Goal: Task Accomplishment & Management: Use online tool/utility

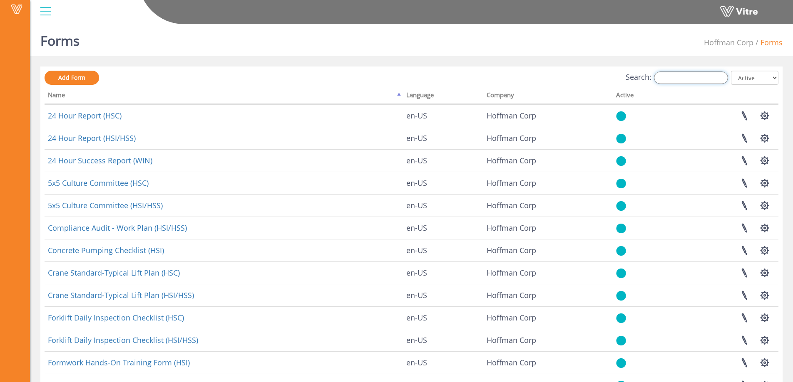
click at [691, 80] on input "Search:" at bounding box center [691, 78] width 74 height 12
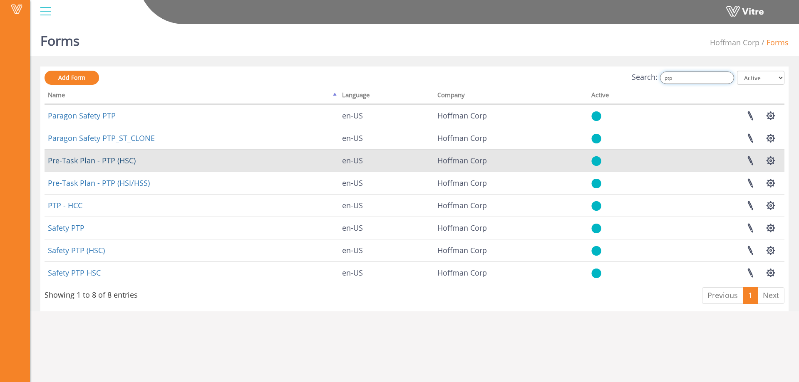
type input "ptp"
click at [120, 164] on link "Pre-Task Plan - PTP (HSC)" at bounding box center [92, 161] width 88 height 10
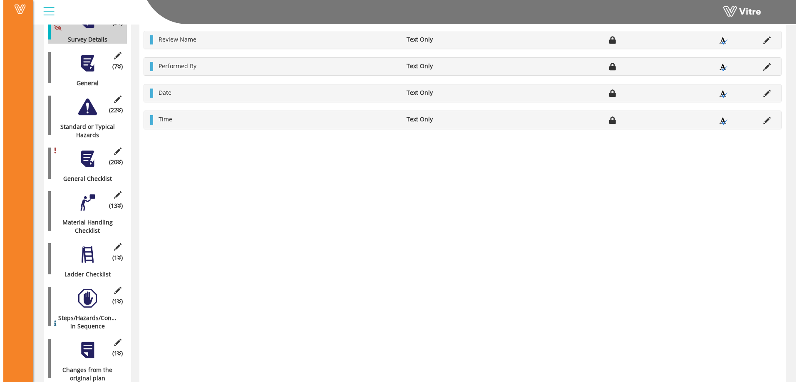
scroll to position [250, 0]
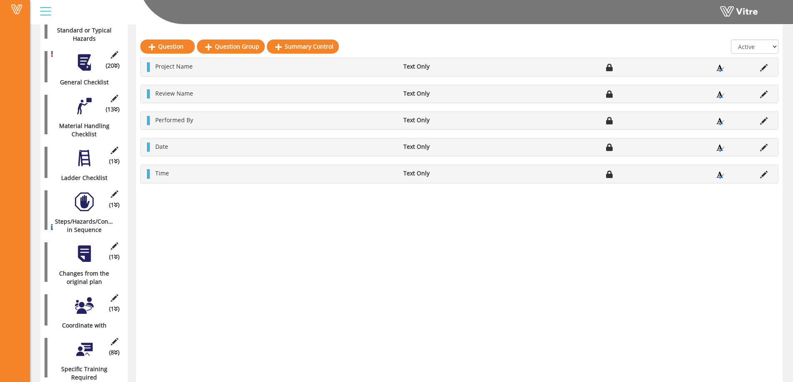
click at [84, 196] on div at bounding box center [84, 202] width 19 height 19
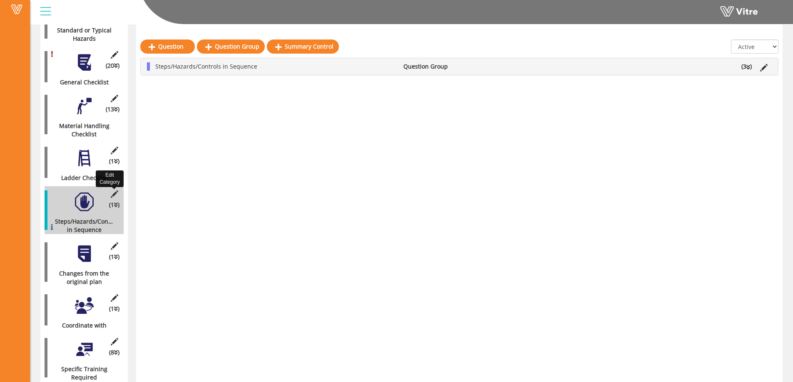
click at [114, 191] on icon at bounding box center [114, 194] width 10 height 7
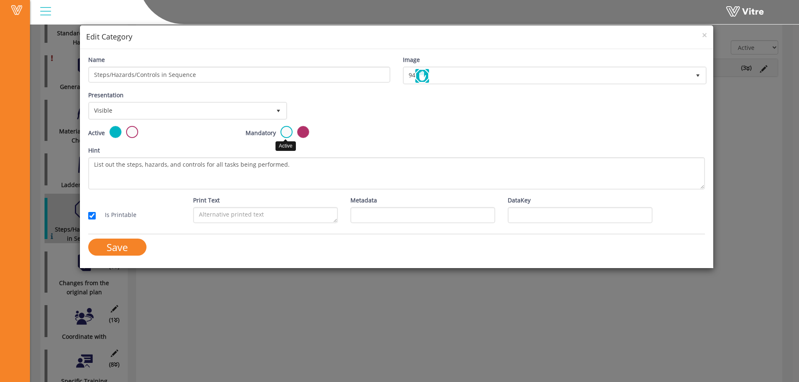
click at [283, 131] on label at bounding box center [286, 132] width 12 height 12
click at [0, 0] on input "radio" at bounding box center [0, 0] width 0 height 0
click at [107, 246] on input "Save" at bounding box center [117, 247] width 58 height 17
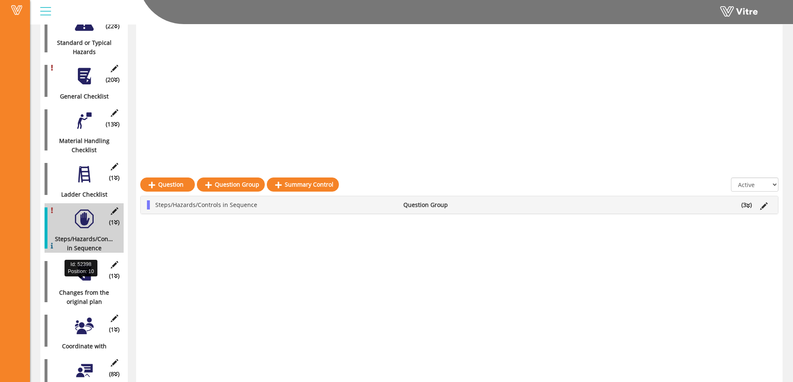
scroll to position [0, 0]
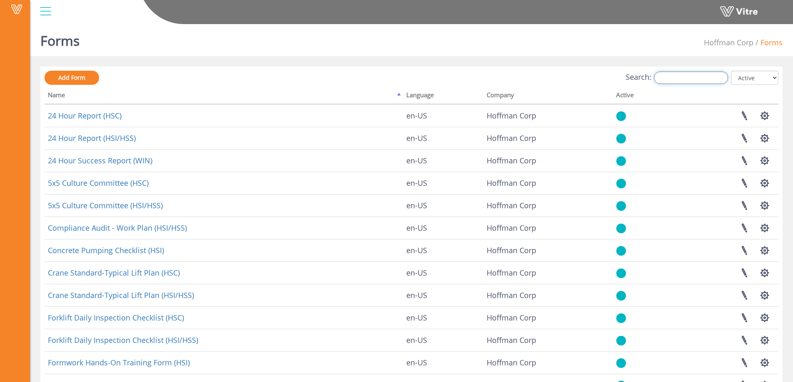
click at [680, 82] on input "Search:" at bounding box center [691, 78] width 74 height 12
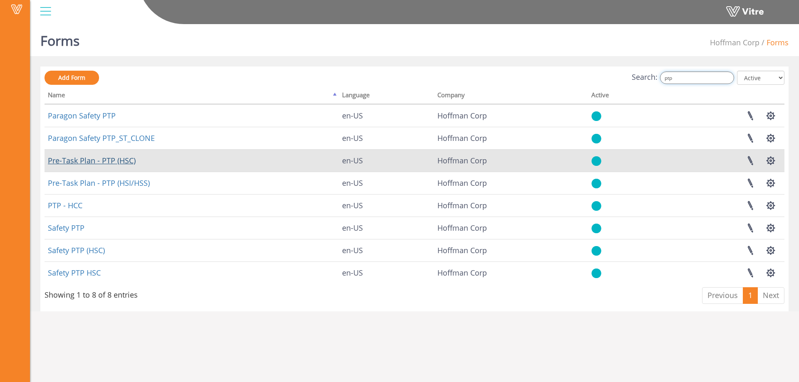
type input "ptp"
click at [120, 162] on link "Pre-Task Plan - PTP (HSC)" at bounding box center [92, 161] width 88 height 10
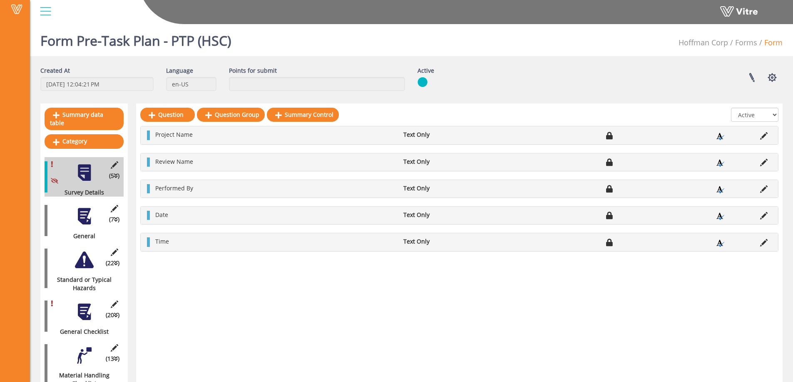
click at [85, 212] on div at bounding box center [84, 216] width 19 height 19
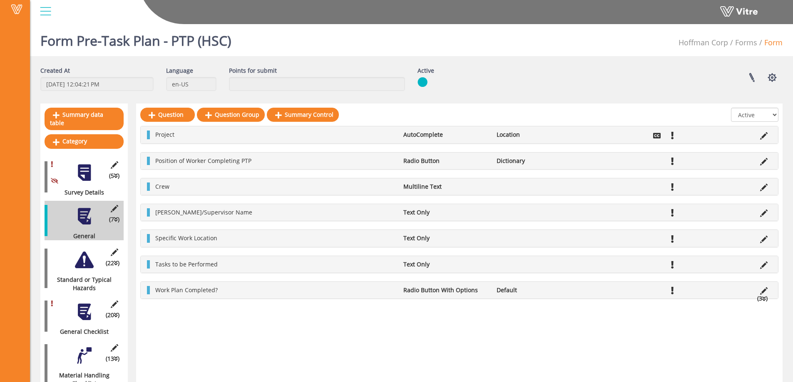
click at [82, 251] on div at bounding box center [84, 260] width 19 height 19
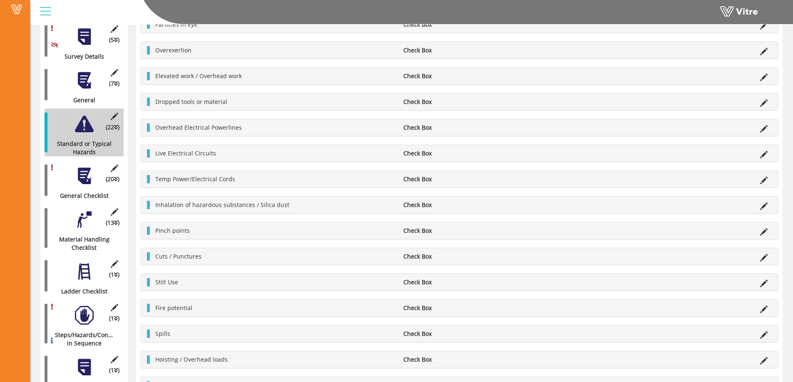
scroll to position [166, 0]
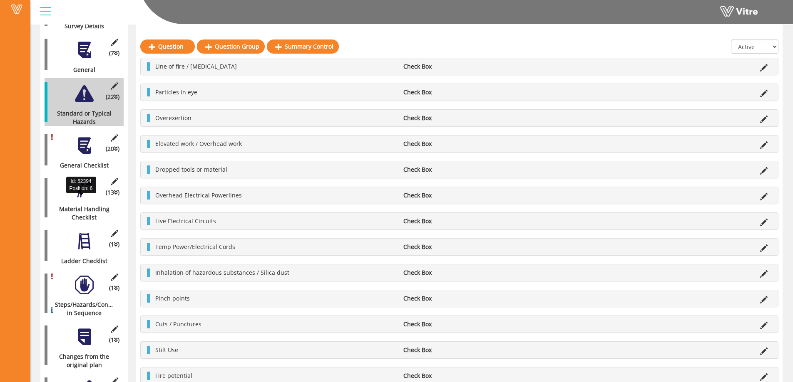
click at [78, 205] on div "Material Handling Checklist" at bounding box center [81, 213] width 73 height 17
click at [86, 190] on div at bounding box center [84, 189] width 19 height 19
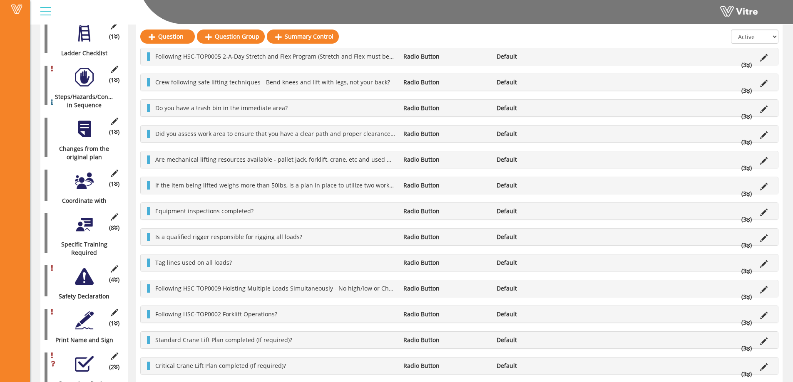
scroll to position [333, 0]
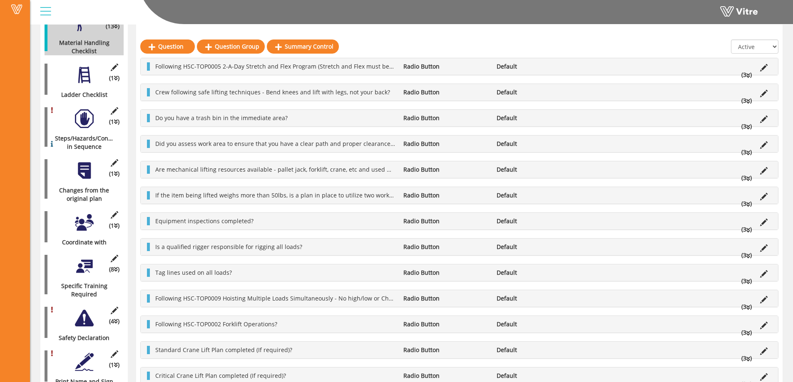
click at [87, 77] on div "(1 ) Ladder Checklist" at bounding box center [84, 80] width 79 height 40
click at [85, 70] on div at bounding box center [84, 75] width 19 height 19
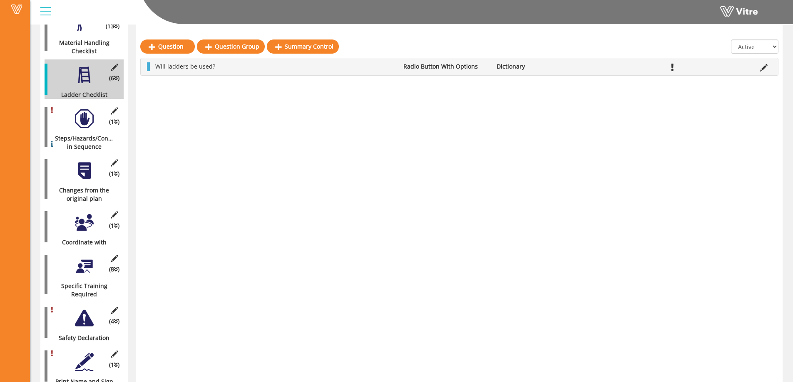
click at [78, 112] on div at bounding box center [84, 118] width 19 height 19
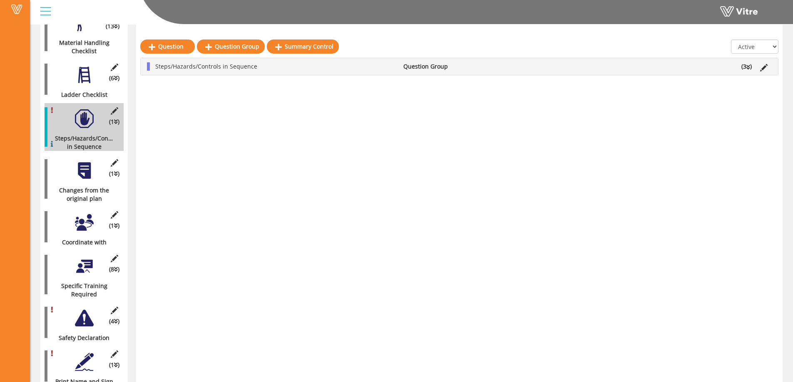
click at [83, 167] on div at bounding box center [84, 170] width 19 height 19
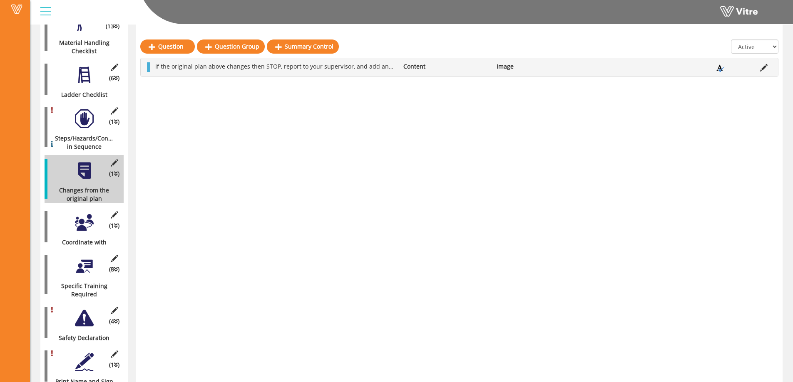
click at [88, 221] on div at bounding box center [84, 222] width 19 height 19
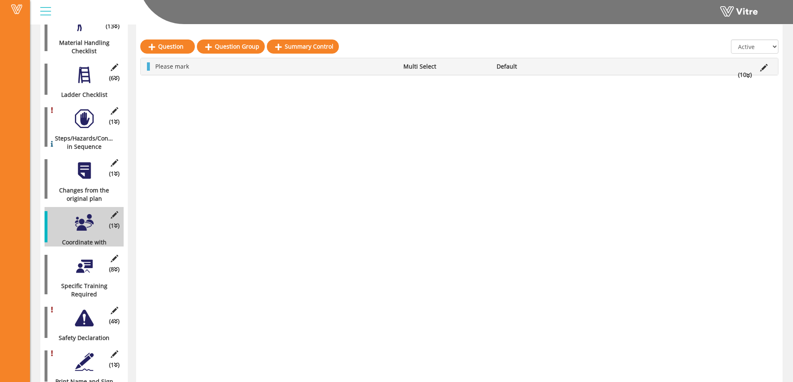
click at [85, 263] on div at bounding box center [84, 266] width 19 height 19
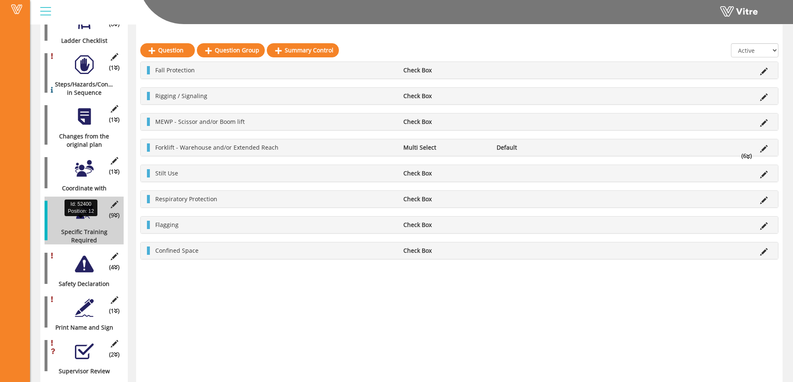
scroll to position [391, 0]
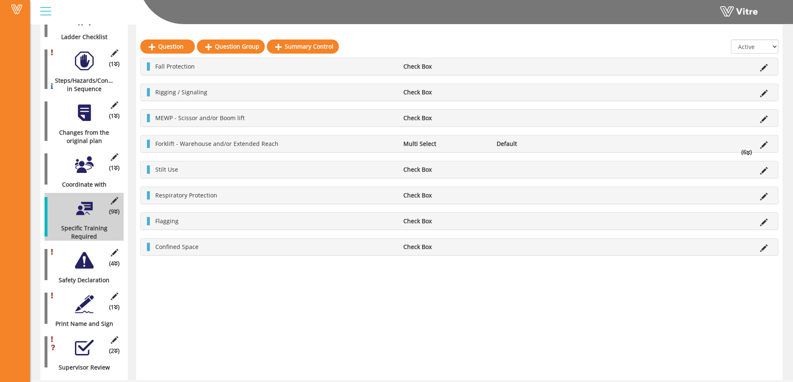
click at [82, 263] on div "(4 ) Safety Declaration" at bounding box center [84, 265] width 79 height 40
click at [86, 256] on div at bounding box center [84, 260] width 19 height 19
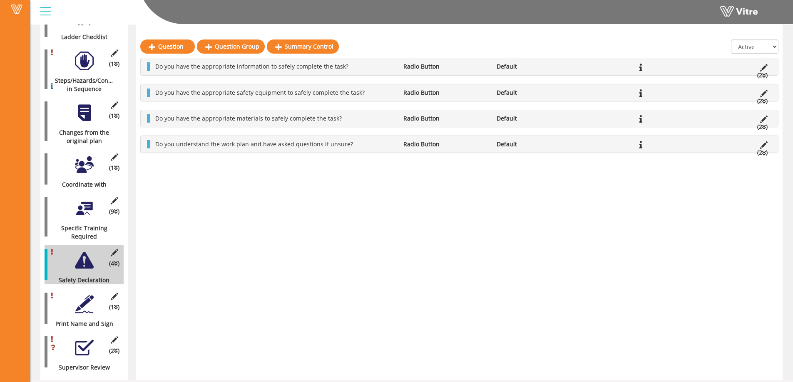
click at [84, 300] on div at bounding box center [84, 304] width 19 height 19
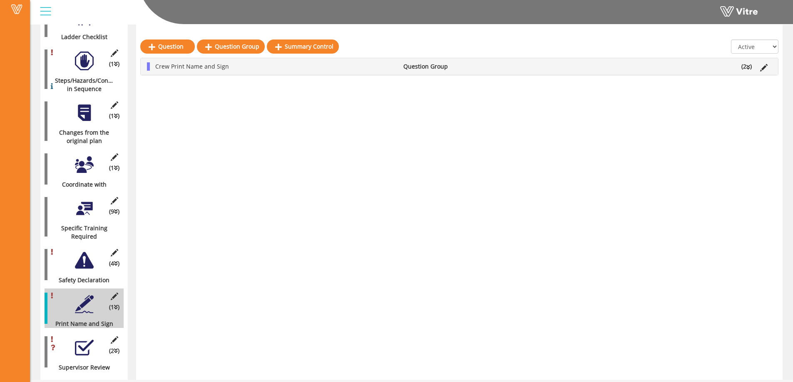
click at [84, 341] on div at bounding box center [84, 348] width 19 height 19
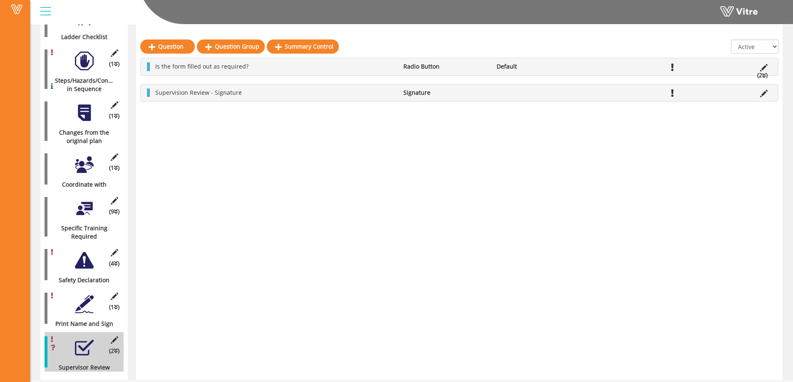
click at [79, 301] on div at bounding box center [84, 304] width 19 height 19
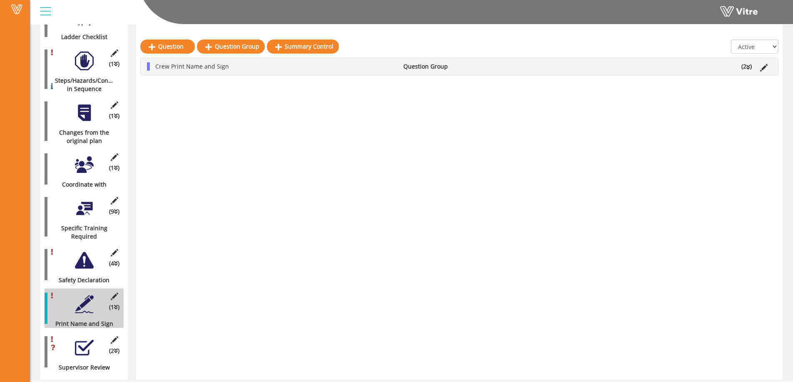
click at [750, 68] on li "(2 )" at bounding box center [746, 66] width 19 height 8
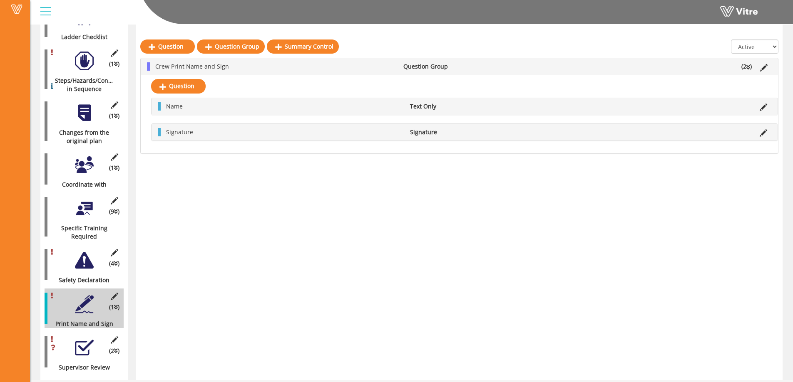
click at [750, 68] on li "(2 )" at bounding box center [746, 66] width 19 height 8
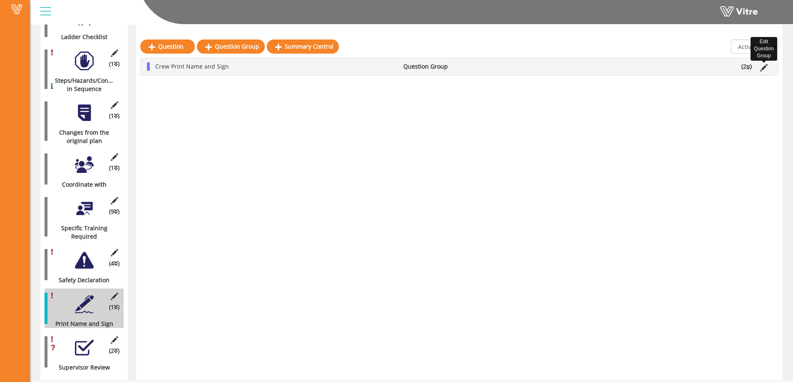
click at [763, 65] on icon at bounding box center [763, 67] width 7 height 7
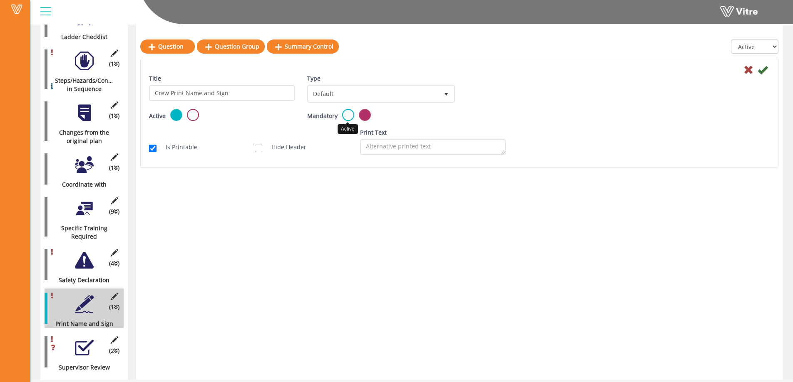
click at [344, 114] on label at bounding box center [348, 115] width 12 height 12
click at [0, 0] on input "radio" at bounding box center [0, 0] width 0 height 0
click at [766, 71] on icon at bounding box center [762, 70] width 10 height 10
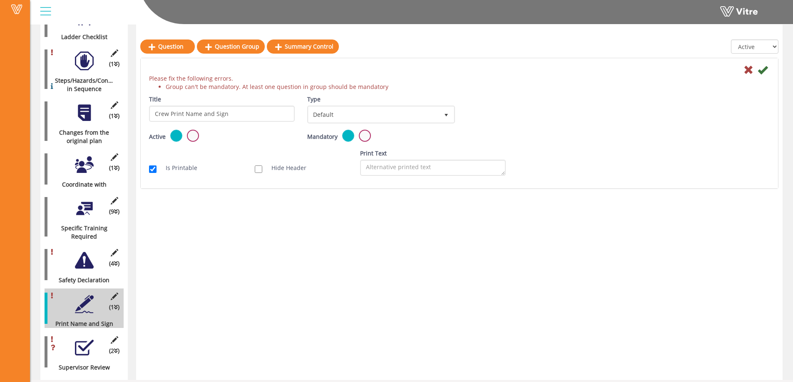
click at [748, 67] on icon at bounding box center [748, 70] width 10 height 10
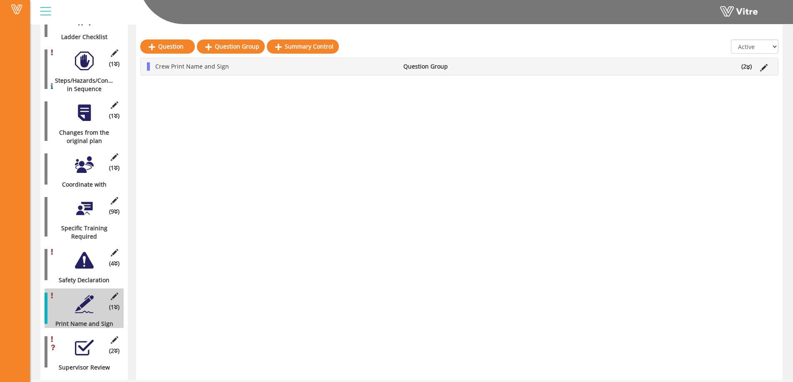
click at [748, 67] on icon at bounding box center [748, 67] width 4 height 6
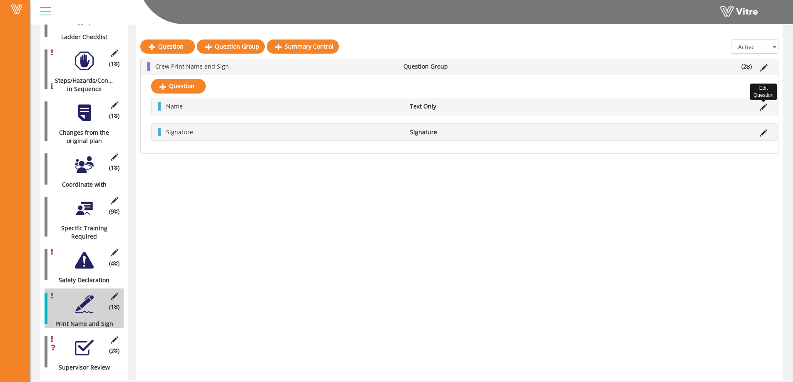
click at [762, 107] on icon at bounding box center [762, 107] width 7 height 7
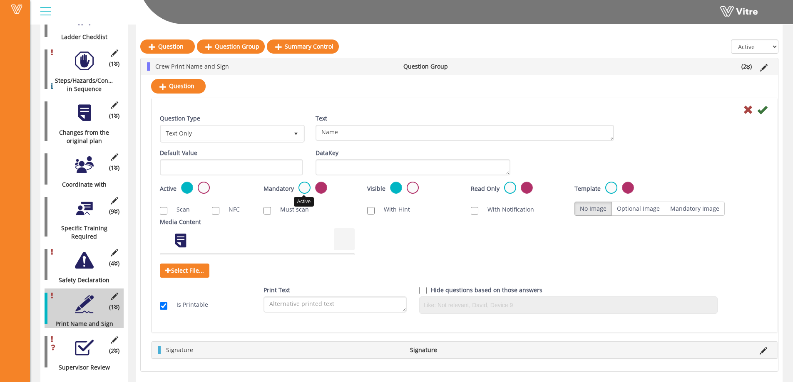
click at [307, 186] on label at bounding box center [304, 188] width 12 height 12
click at [0, 0] on input "radio" at bounding box center [0, 0] width 0 height 0
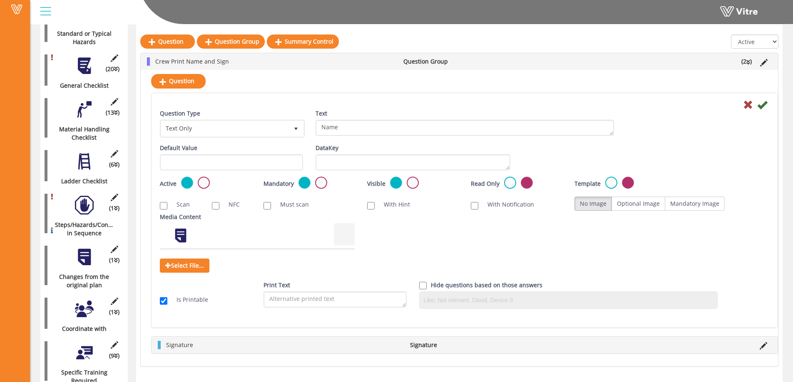
scroll to position [241, 0]
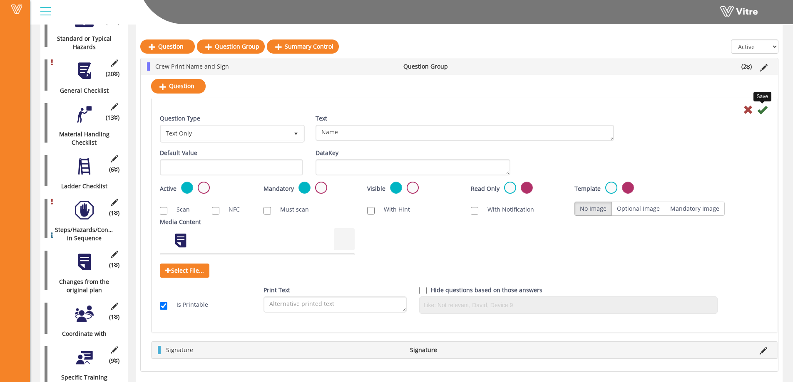
click at [764, 111] on icon at bounding box center [762, 110] width 10 height 10
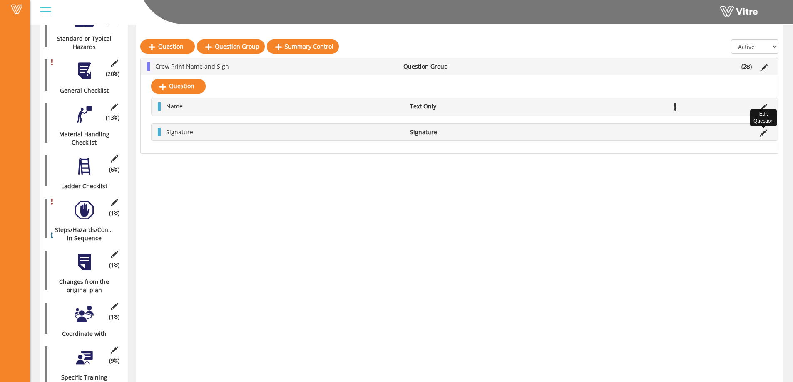
click at [763, 132] on icon at bounding box center [762, 132] width 7 height 7
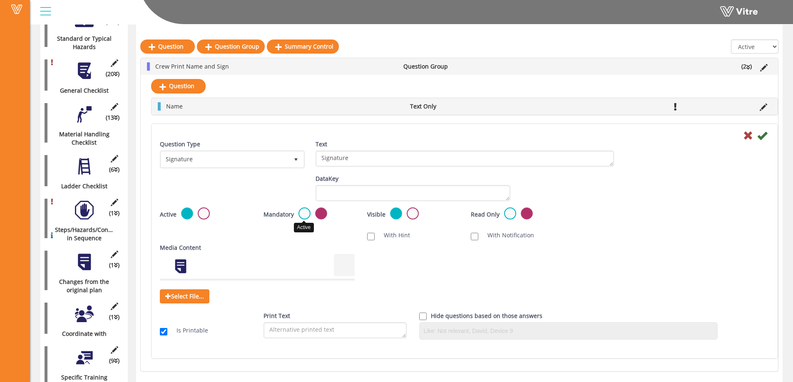
click at [304, 213] on label at bounding box center [304, 214] width 12 height 12
click at [0, 0] on input "radio" at bounding box center [0, 0] width 0 height 0
click at [764, 137] on icon at bounding box center [762, 136] width 10 height 10
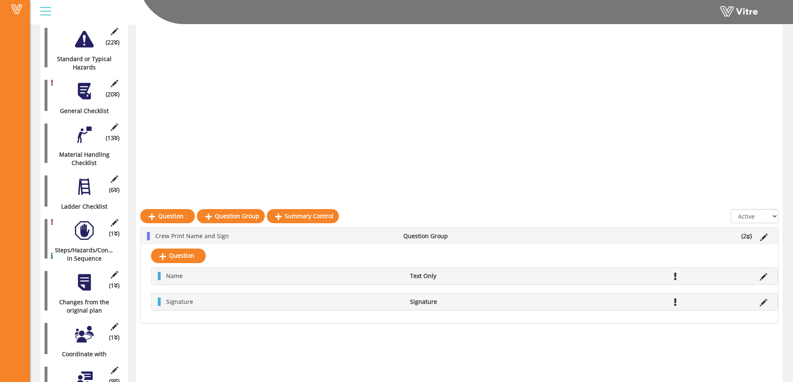
scroll to position [0, 0]
